Goal: Information Seeking & Learning: Learn about a topic

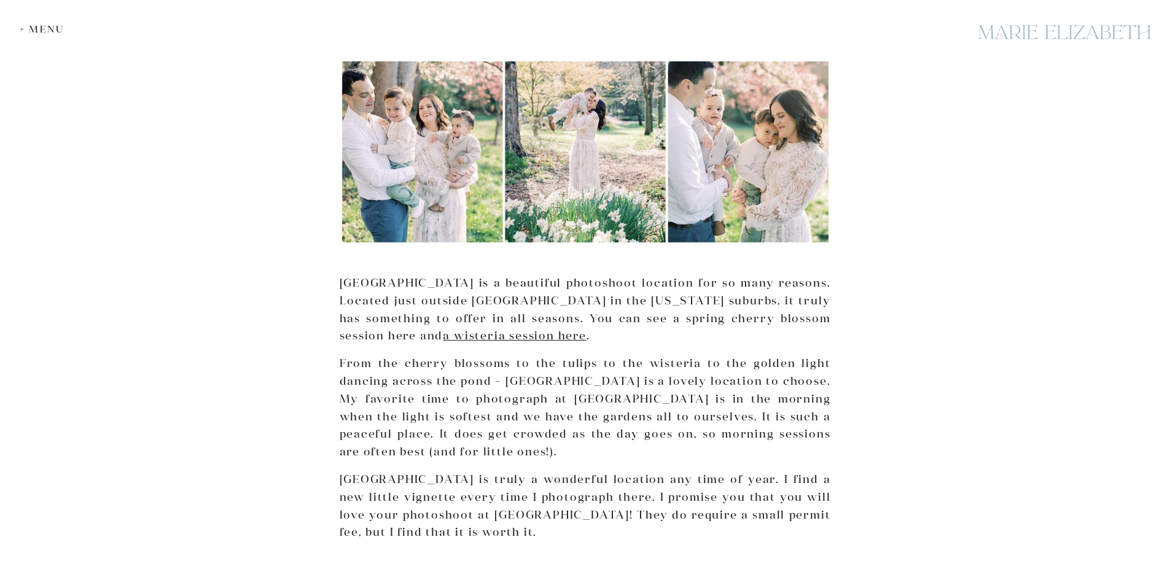
scroll to position [983, 0]
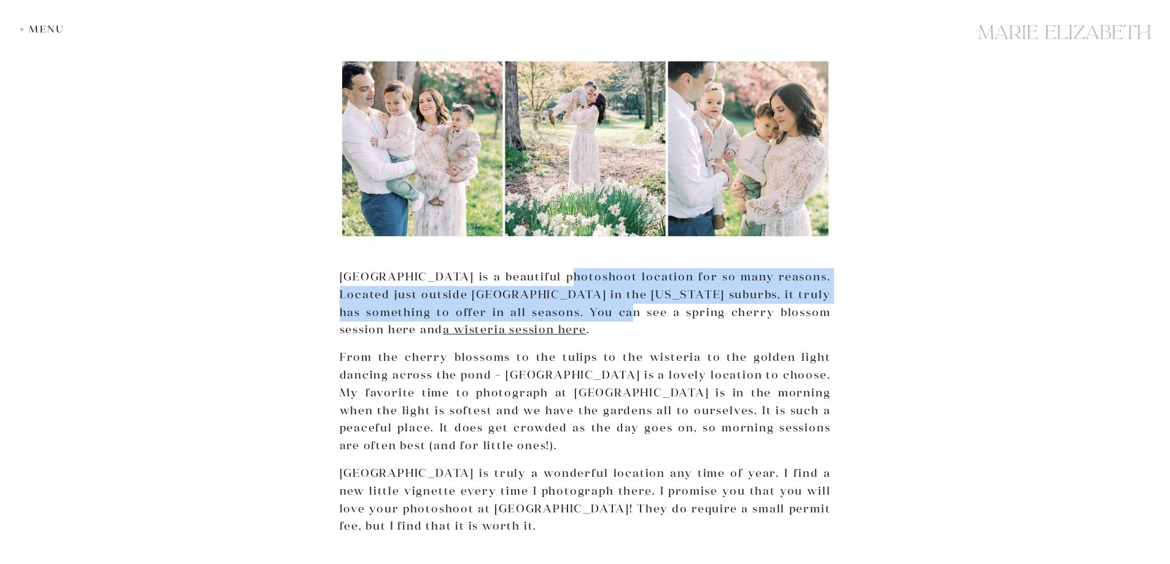
drag, startPoint x: 566, startPoint y: 248, endPoint x: 623, endPoint y: 284, distance: 67.7
click at [623, 284] on p "[GEOGRAPHIC_DATA] is a beautiful photoshoot location for so many reasons. Locat…" at bounding box center [585, 303] width 491 height 71
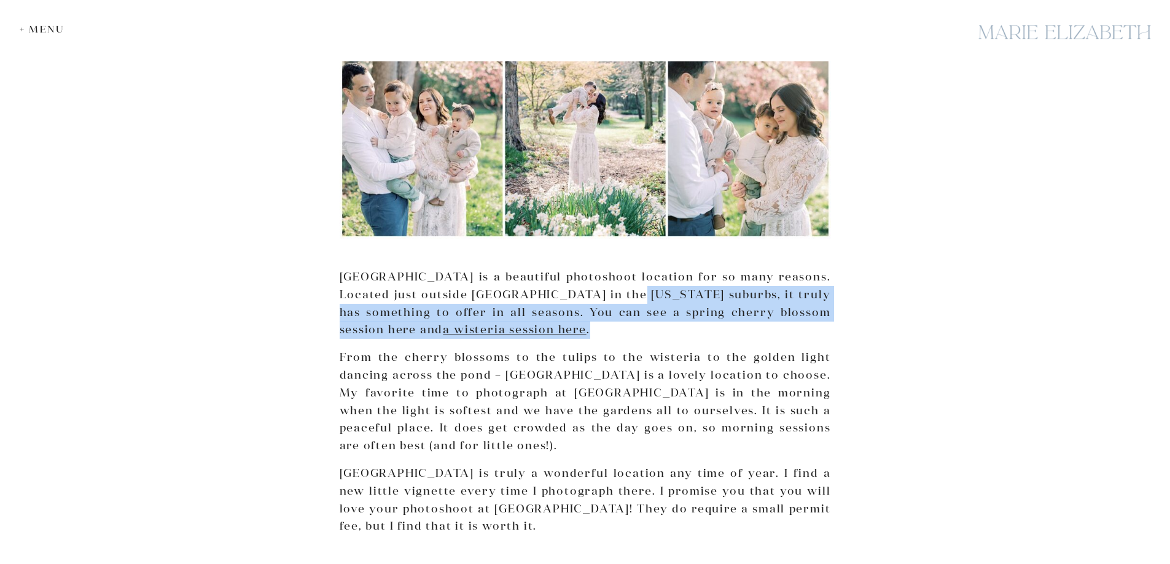
drag, startPoint x: 688, startPoint y: 303, endPoint x: 646, endPoint y: 260, distance: 59.5
click at [646, 268] on p "[GEOGRAPHIC_DATA] is a beautiful photoshoot location for so many reasons. Locat…" at bounding box center [585, 303] width 491 height 71
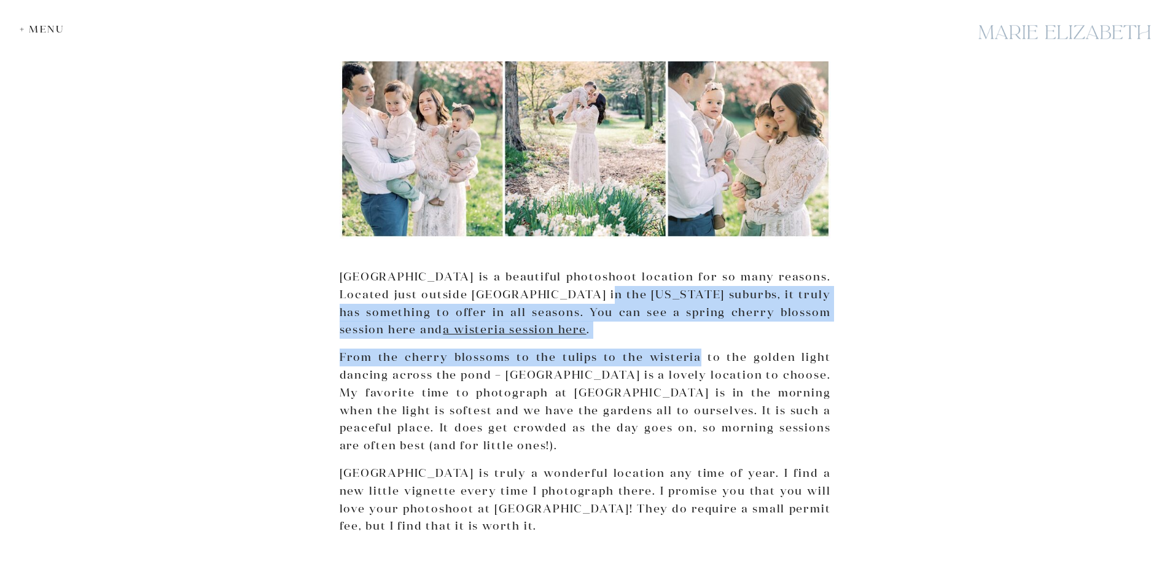
drag, startPoint x: 646, startPoint y: 260, endPoint x: 674, endPoint y: 315, distance: 61.5
click at [674, 349] on p "From the cherry blossoms to the tulips to the wisteria to the golden light danc…" at bounding box center [585, 402] width 491 height 106
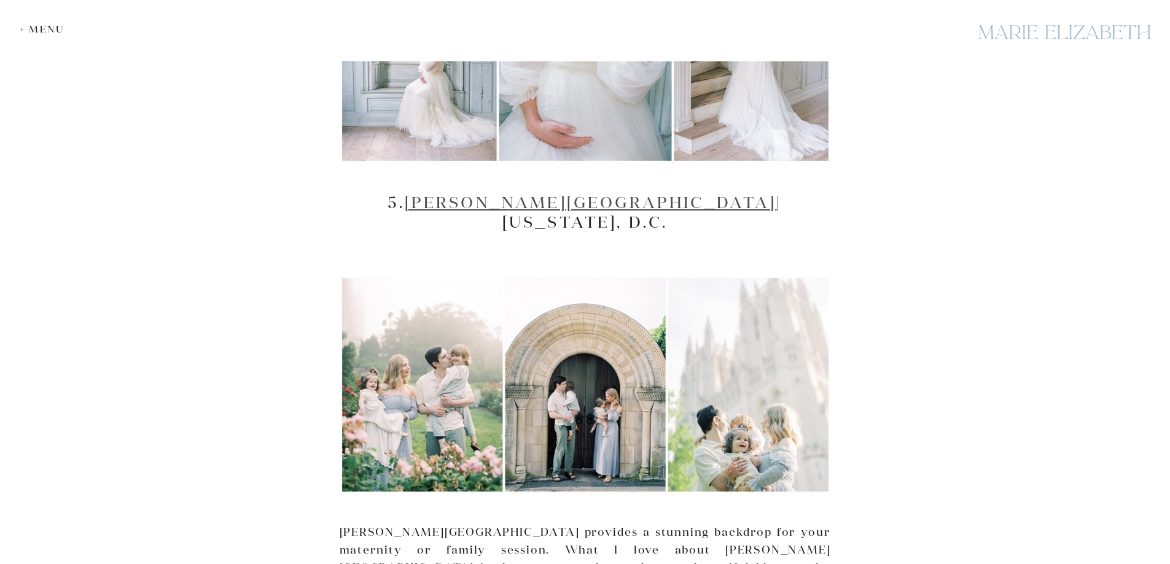
scroll to position [4607, 0]
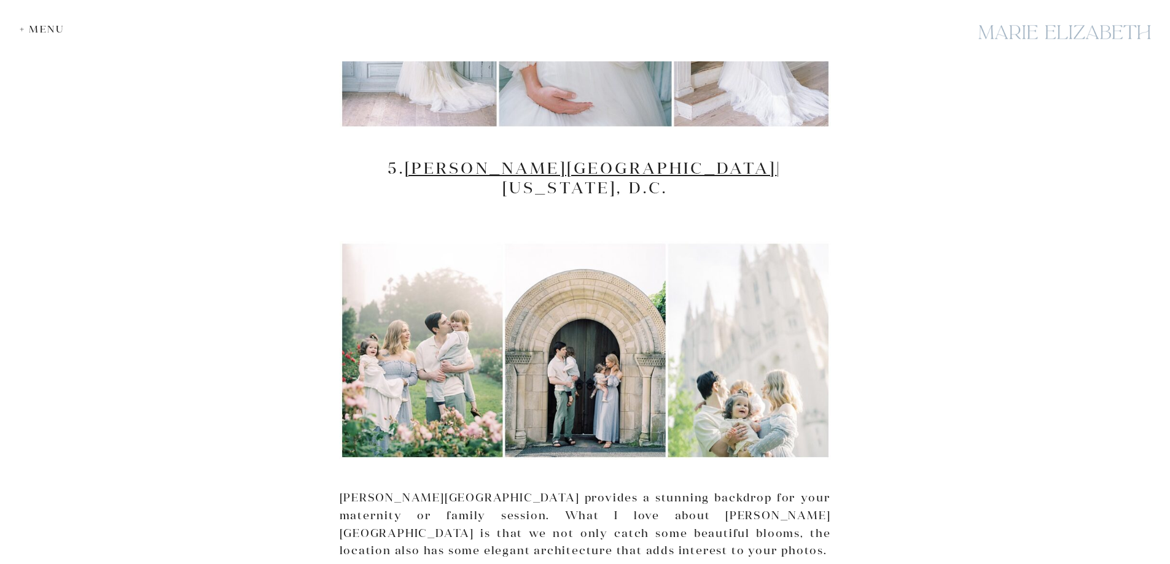
click at [483, 490] on p "[PERSON_NAME][GEOGRAPHIC_DATA] provides a stunning backdrop for your maternity …" at bounding box center [585, 525] width 491 height 71
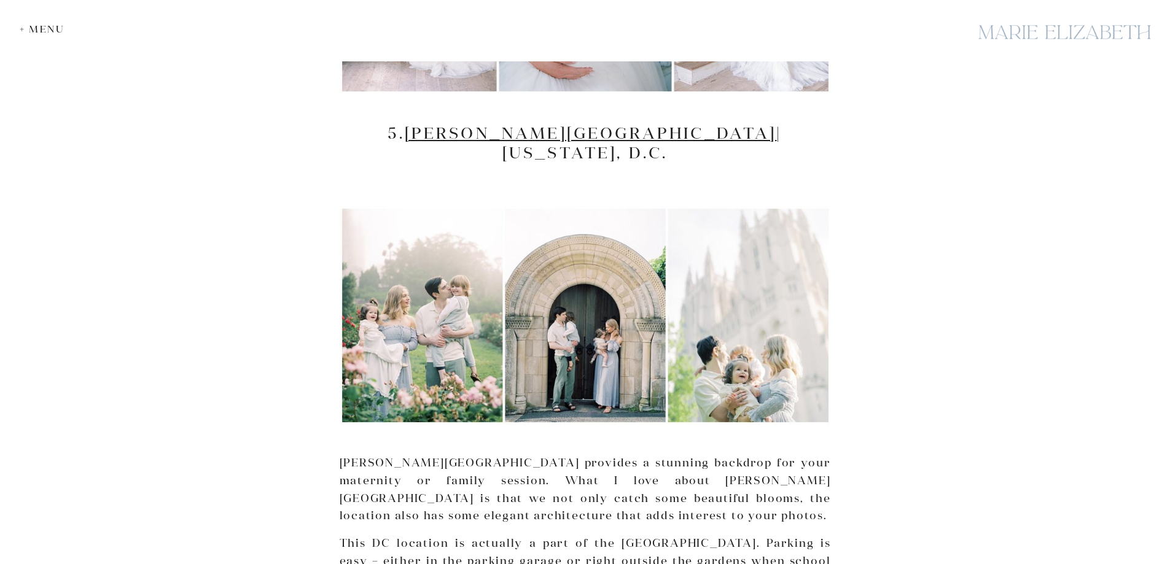
scroll to position [4668, 0]
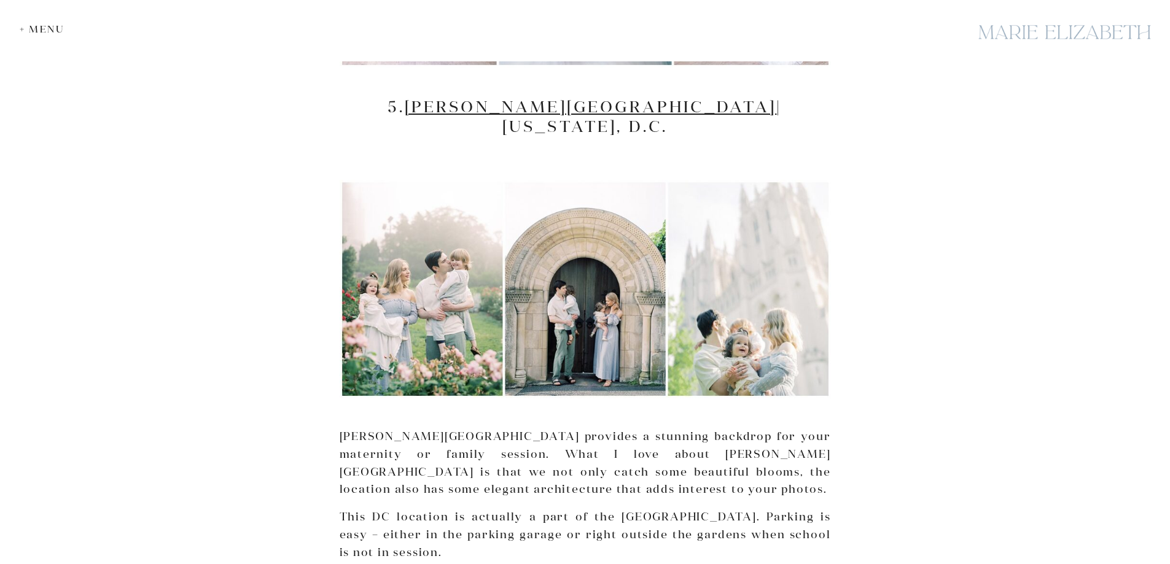
drag, startPoint x: 506, startPoint y: 354, endPoint x: 620, endPoint y: 404, distance: 124.6
click at [620, 509] on p "This DC location is actually a part of the [GEOGRAPHIC_DATA]. Parking is easy –…" at bounding box center [585, 535] width 491 height 53
click at [591, 509] on p "This DC location is actually a part of the [GEOGRAPHIC_DATA]. Parking is easy –…" at bounding box center [585, 535] width 491 height 53
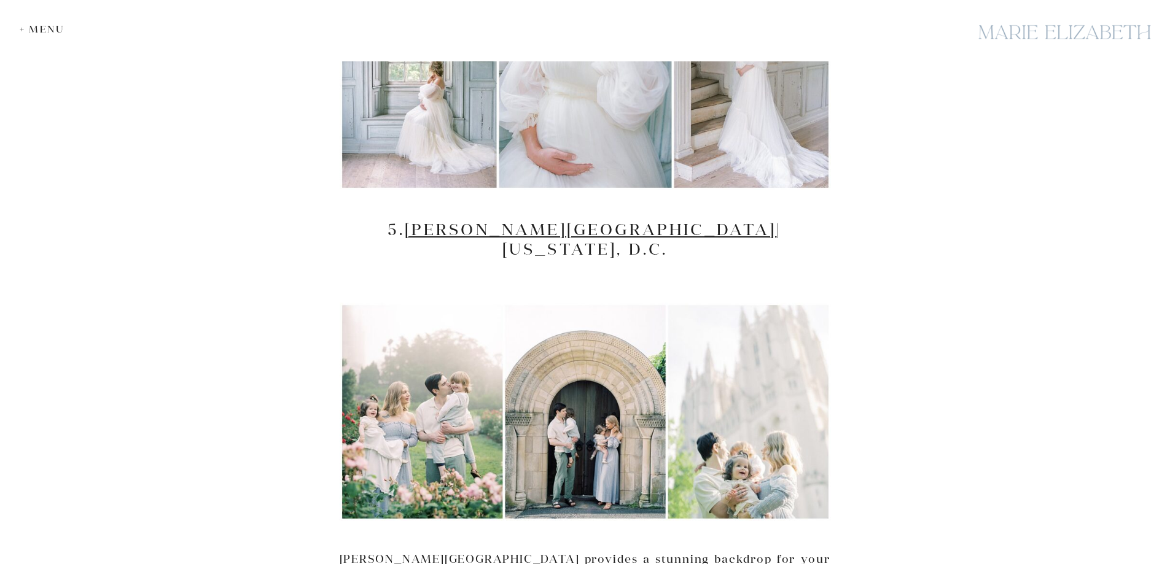
scroll to position [4484, 0]
